Goal: Task Accomplishment & Management: Manage account settings

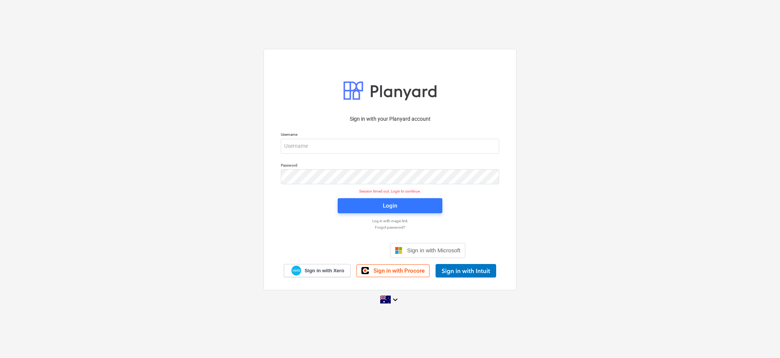
click at [106, 136] on div "Sign in with your Planyard account Username Password Session timed out. Login t…" at bounding box center [390, 179] width 780 height 272
drag, startPoint x: 571, startPoint y: 37, endPoint x: 568, endPoint y: 40, distance: 4.8
click at [571, 37] on div "Sign in with your Planyard account Username Password Session timed out. Login t…" at bounding box center [390, 179] width 780 height 358
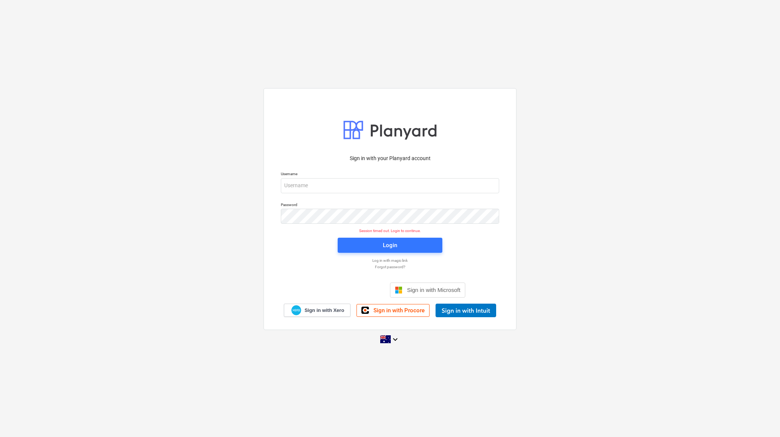
click at [166, 190] on div "Sign in with your Planyard account Username Password Session timed out. Login t…" at bounding box center [390, 218] width 780 height 272
click at [298, 181] on input "email" at bounding box center [390, 185] width 218 height 15
click at [209, 189] on div "Sign in with your Planyard account Username Password Session timed out. Login t…" at bounding box center [390, 218] width 780 height 272
drag, startPoint x: 367, startPoint y: 181, endPoint x: 520, endPoint y: 170, distance: 153.6
click at [367, 181] on input "email" at bounding box center [390, 185] width 218 height 15
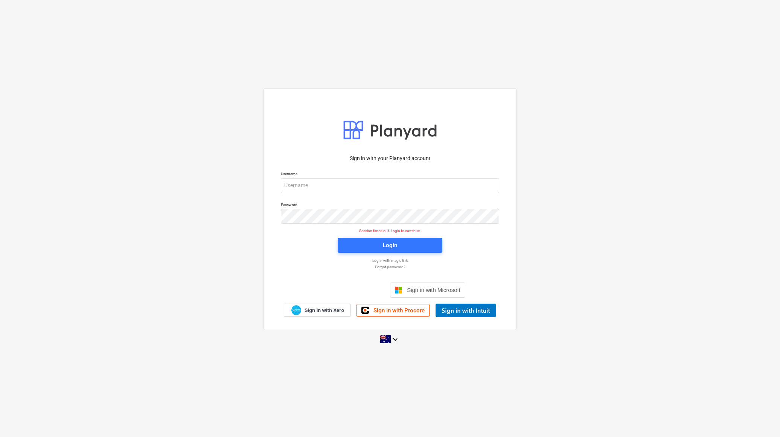
click at [586, 182] on div "Sign in with your Planyard account Username Password Session timed out. Login t…" at bounding box center [390, 218] width 780 height 272
click at [473, 183] on input "email" at bounding box center [390, 185] width 218 height 15
click at [0, 358] on com-1password-button at bounding box center [0, 437] width 0 height 0
type input "[EMAIL_ADDRESS][DOMAIN_NAME]"
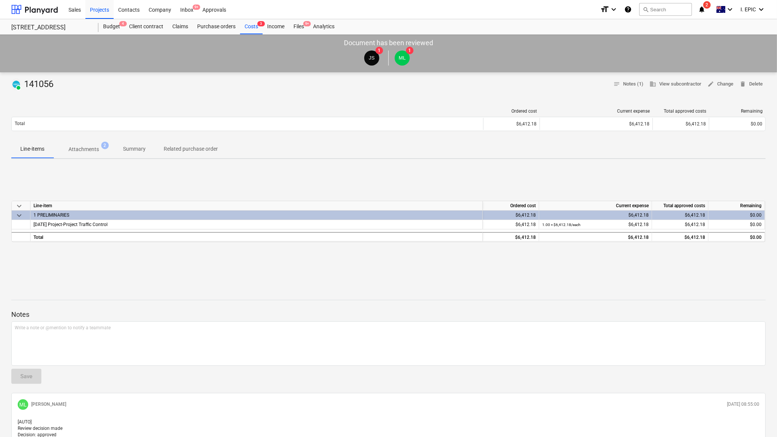
click at [419, 92] on div at bounding box center [388, 93] width 755 height 6
click at [19, 11] on div at bounding box center [34, 9] width 47 height 19
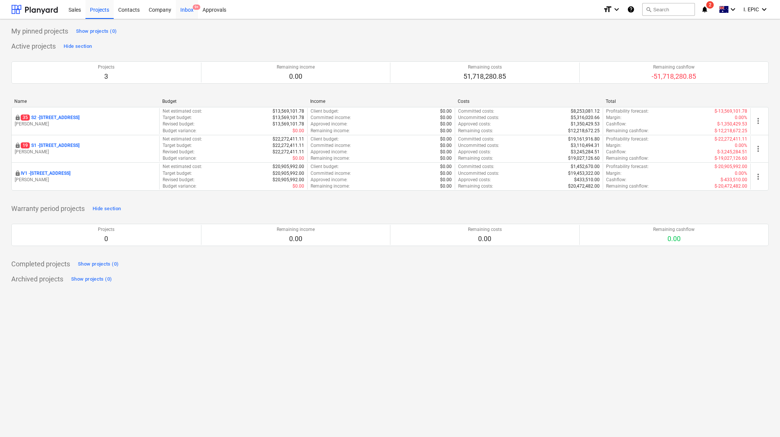
click at [192, 6] on div "Inbox 9+" at bounding box center [187, 9] width 22 height 19
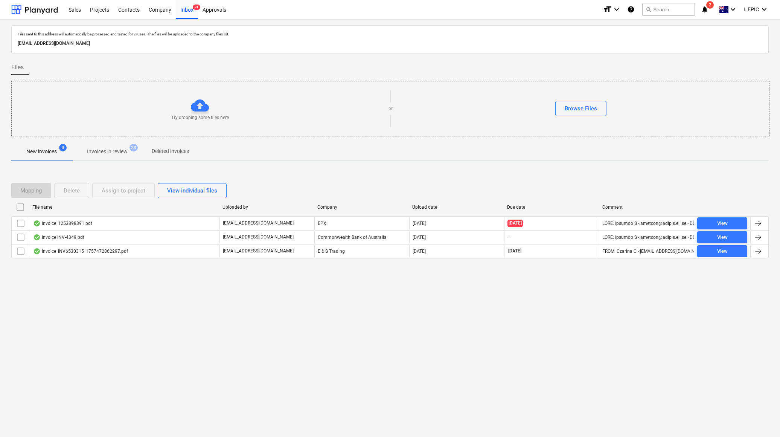
click at [145, 330] on div "Files sent to this address will automatically be processed and tested for virus…" at bounding box center [390, 227] width 780 height 417
click at [152, 320] on div "Files sent to this address will automatically be processed and tested for virus…" at bounding box center [390, 227] width 780 height 417
